Goal: Transaction & Acquisition: Purchase product/service

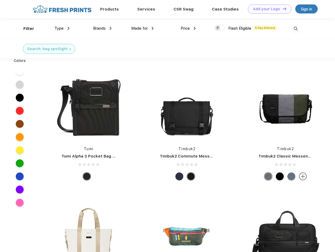
scroll to position [0, 0]
click at [268, 9] on link "Add your Logo Design Tool" at bounding box center [269, 8] width 43 height 9
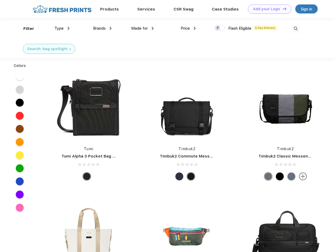
click at [0, 0] on div "Design Tool" at bounding box center [0, 0] width 0 height 0
click at [282, 9] on link "Add your Logo Design Tool" at bounding box center [269, 8] width 43 height 9
click at [25, 29] on div "Filter" at bounding box center [28, 29] width 11 height 6
click at [62, 28] on span "Type" at bounding box center [58, 28] width 9 height 5
click at [102, 28] on span "Brands" at bounding box center [99, 28] width 13 height 5
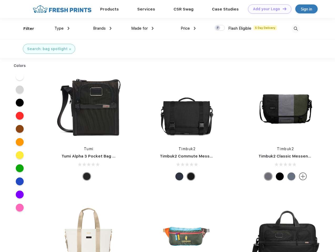
click at [143, 28] on span "Made for" at bounding box center [139, 28] width 17 height 5
click at [188, 28] on span "Price" at bounding box center [185, 28] width 9 height 5
click at [220, 28] on div at bounding box center [220, 28] width 10 height 6
click at [218, 28] on input "checkbox" at bounding box center [216, 26] width 3 height 3
click at [296, 29] on img at bounding box center [295, 28] width 9 height 9
